Goal: Task Accomplishment & Management: Complete application form

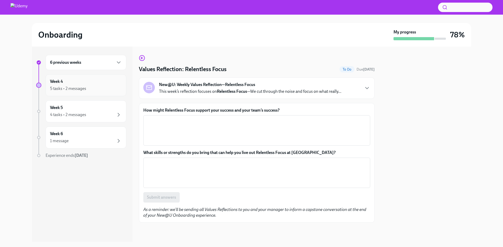
click at [98, 88] on div "5 tasks • 2 messages" at bounding box center [86, 89] width 72 height 6
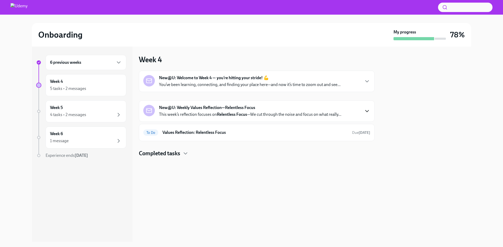
click at [364, 112] on icon "button" at bounding box center [367, 111] width 6 height 6
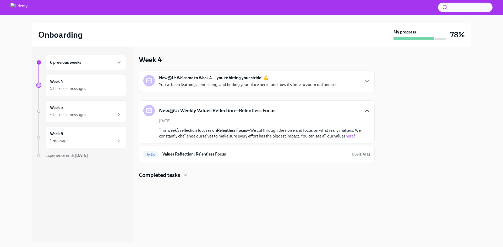
click at [364, 112] on icon "button" at bounding box center [367, 111] width 6 height 6
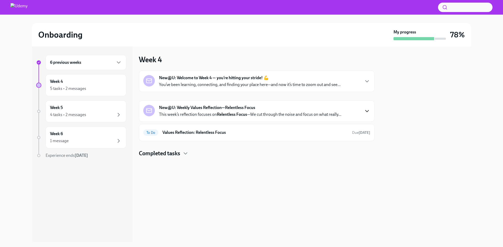
click at [366, 112] on icon "button" at bounding box center [366, 111] width 3 height 2
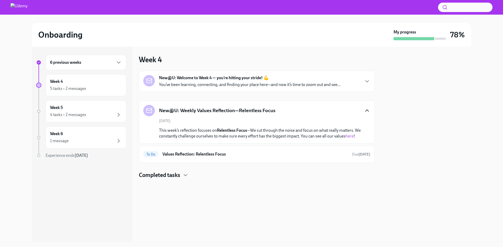
click at [353, 138] on link "here" at bounding box center [349, 136] width 8 height 5
click at [368, 80] on icon "button" at bounding box center [367, 81] width 6 height 6
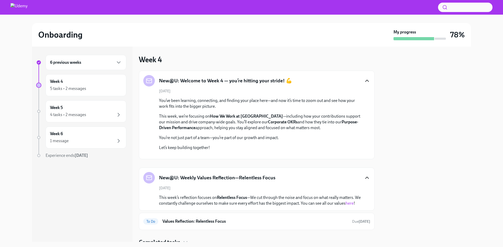
click at [364, 82] on icon "button" at bounding box center [367, 81] width 6 height 6
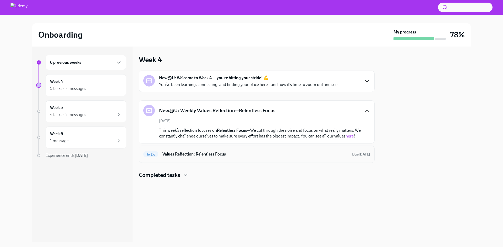
click at [192, 156] on h6 "Values Reflection: Relentless Focus" at bounding box center [254, 155] width 185 height 6
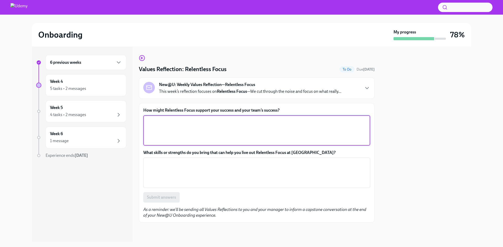
click at [192, 127] on textarea "How might Relentless Focus support your success and your team’s success?" at bounding box center [256, 130] width 220 height 25
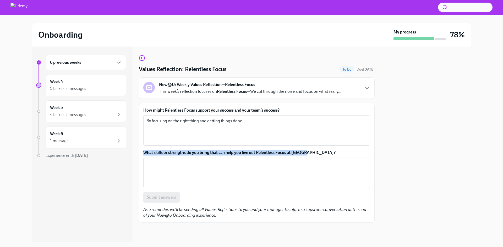
drag, startPoint x: 288, startPoint y: 152, endPoint x: 140, endPoint y: 148, distance: 148.2
click at [140, 148] on div "How might Relentless Focus support your success and your team’s success? By foc…" at bounding box center [257, 163] width 236 height 120
copy label "What skills or strengths do you bring that can help you live out Relentless Foc…"
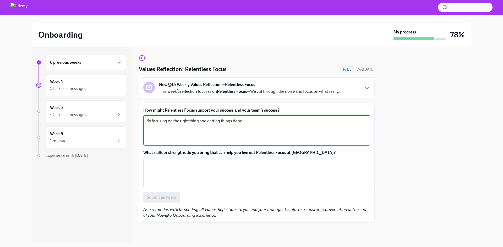
click at [358, 120] on textarea "By focusing on the right thing and getting things done" at bounding box center [256, 130] width 220 height 25
type textarea "By focusing on the right thing and getting things done that are priority."
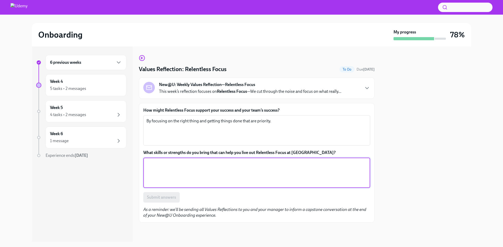
click at [281, 166] on textarea "What skills or strengths do you bring that can help you live out Relentless Foc…" at bounding box center [256, 172] width 220 height 25
type textarea "Goal oriented and results driven"
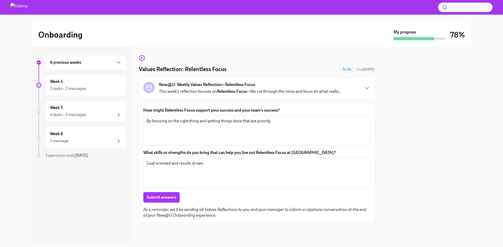
click at [169, 200] on span "Submit answers" at bounding box center [161, 197] width 29 height 5
click at [118, 64] on icon "button" at bounding box center [118, 62] width 6 height 6
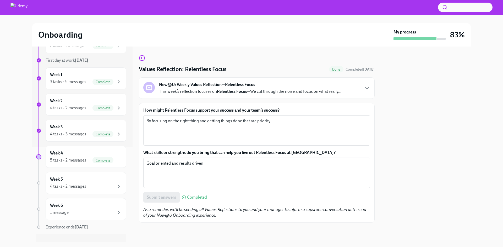
scroll to position [104, 0]
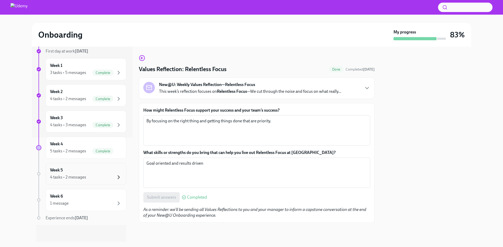
click at [115, 177] on icon "button" at bounding box center [118, 177] width 6 height 6
